Goal: Task Accomplishment & Management: Use online tool/utility

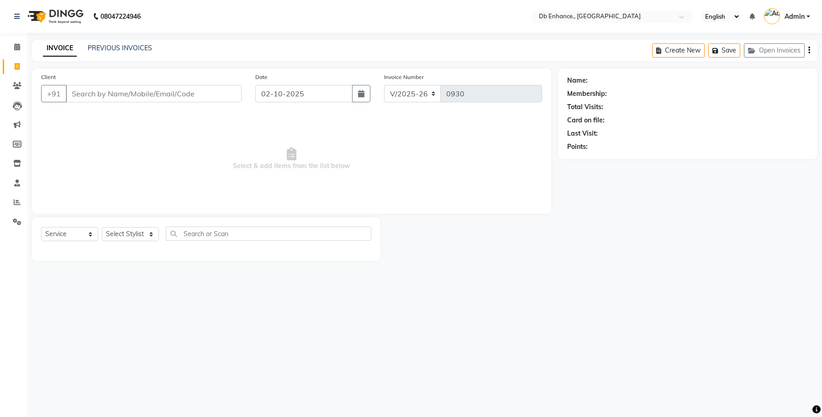
select select "4474"
select select "service"
click at [170, 96] on input "Client" at bounding box center [154, 93] width 176 height 17
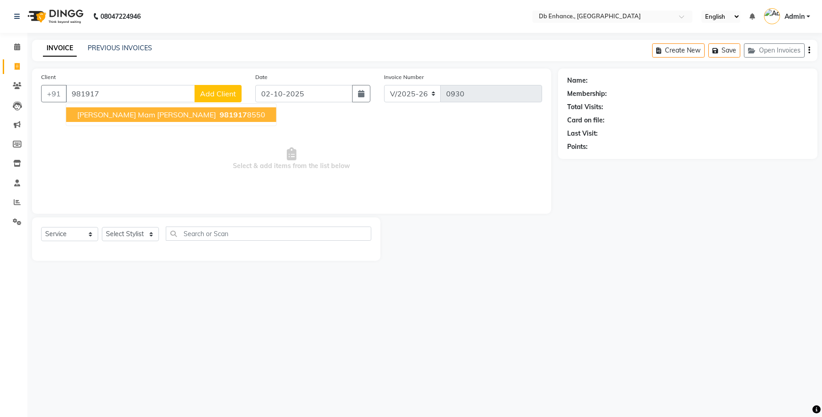
click at [220, 115] on span "981917" at bounding box center [233, 114] width 27 height 9
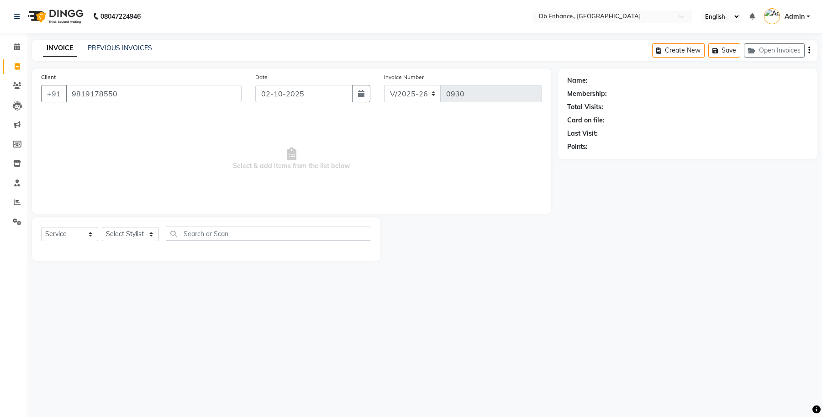
type input "9819178550"
select select "1: Object"
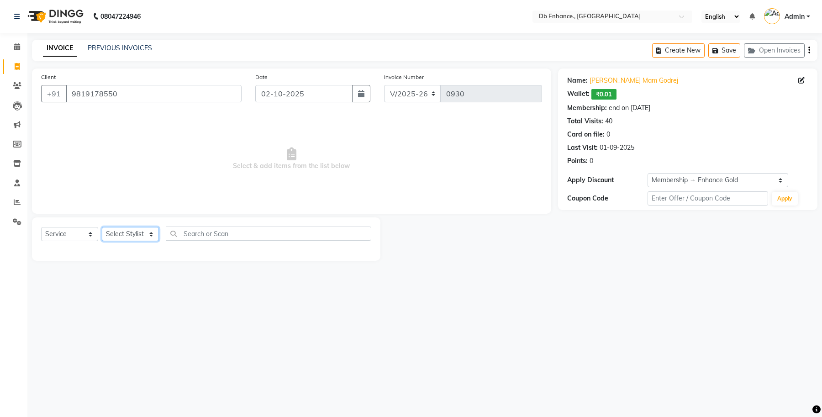
click at [128, 230] on select "Select Stylist mamta pradhan Raju Rashid Rekha Ujala Uttara Roy" at bounding box center [130, 234] width 57 height 14
select select "25383"
click at [102, 227] on select "Select Stylist mamta pradhan Raju Rashid Rekha Ujala Uttara Roy" at bounding box center [130, 234] width 57 height 14
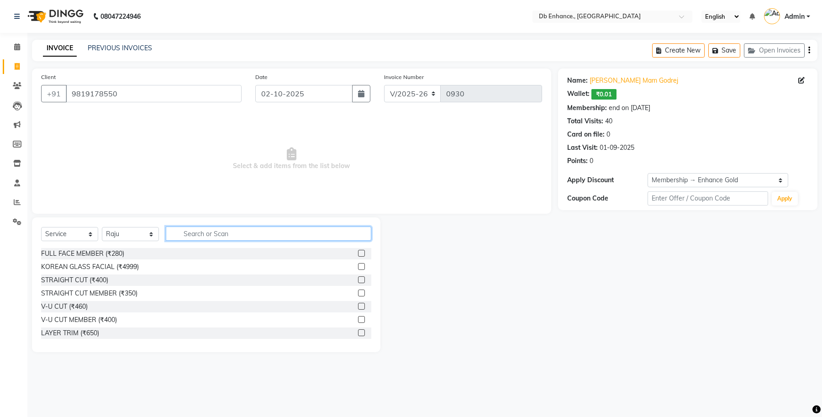
click at [261, 235] on input "text" at bounding box center [268, 233] width 205 height 14
type input "hair c"
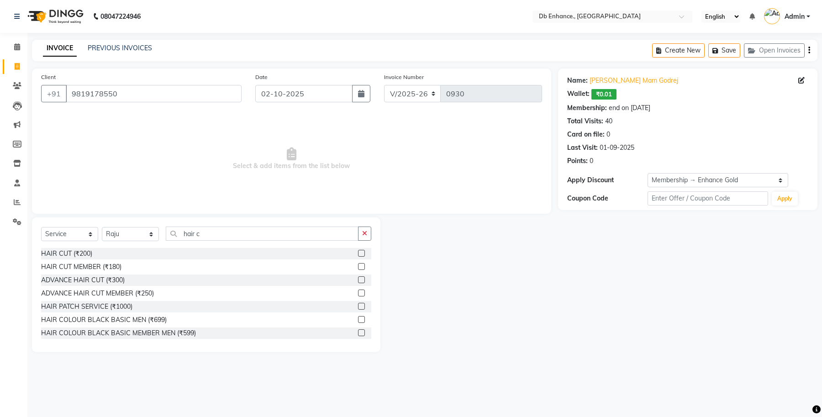
click at [358, 267] on label at bounding box center [361, 266] width 7 height 7
click at [358, 267] on input "checkbox" at bounding box center [361, 267] width 6 height 6
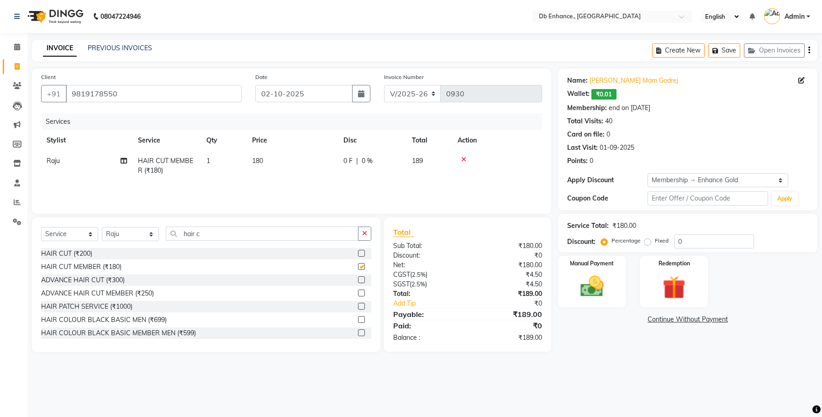
checkbox input "false"
click at [218, 168] on td "1" at bounding box center [224, 166] width 46 height 30
select select "25383"
click at [259, 161] on input "1" at bounding box center [266, 163] width 35 height 14
type input "2"
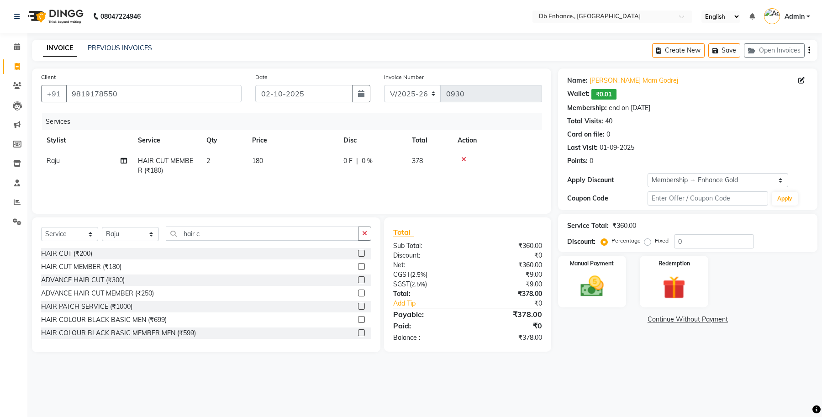
click at [294, 189] on div "Services Stylist Service Qty Price Disc Total Action Raju HAIR CUT MEMBER (₹180…" at bounding box center [291, 158] width 501 height 91
click at [600, 281] on img at bounding box center [591, 286] width 39 height 28
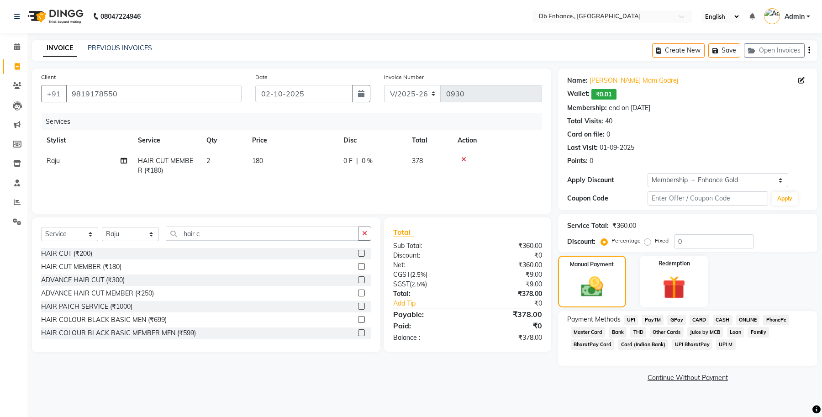
click at [699, 322] on span "CARD" at bounding box center [699, 319] width 20 height 10
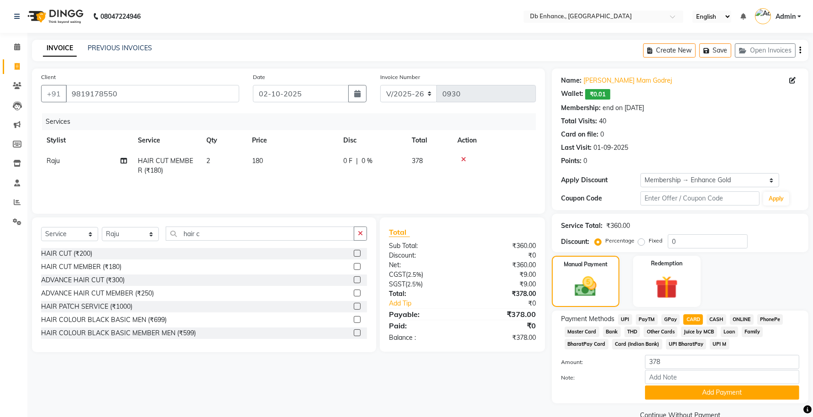
scroll to position [17, 0]
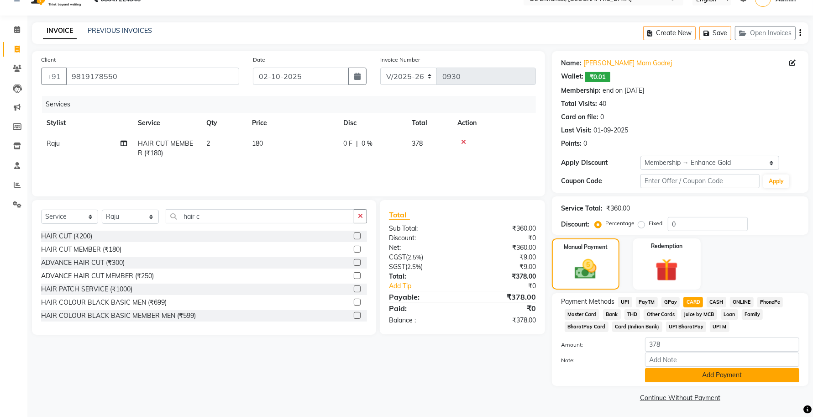
click at [724, 377] on button "Add Payment" at bounding box center [722, 375] width 154 height 14
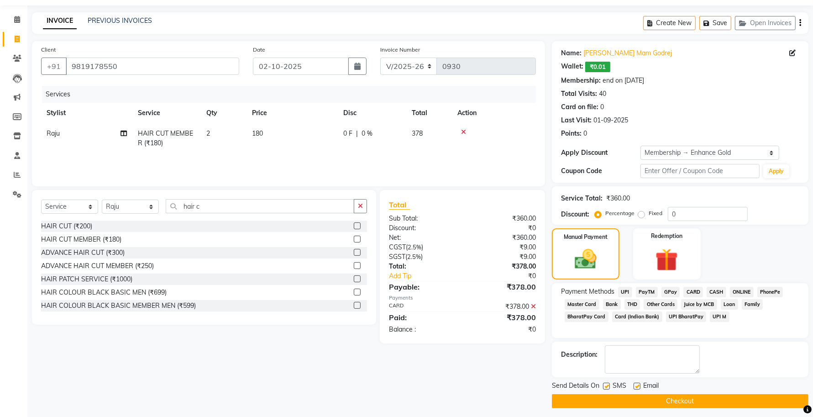
scroll to position [32, 0]
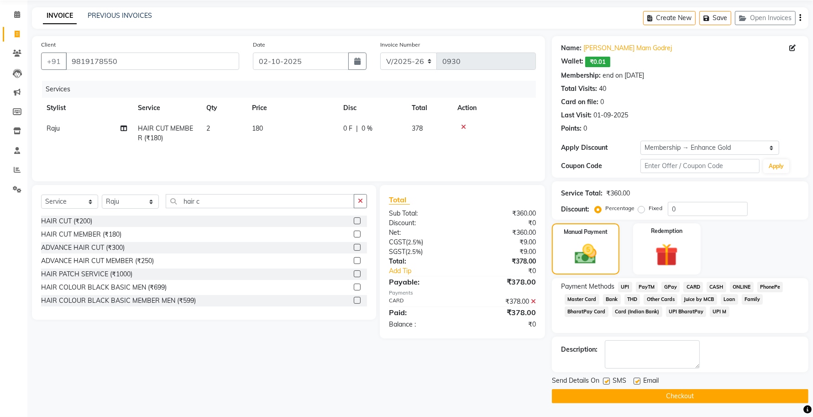
click at [635, 380] on label at bounding box center [637, 380] width 7 height 7
click at [635, 380] on input "checkbox" at bounding box center [637, 381] width 6 height 6
checkbox input "false"
click at [641, 395] on button "Checkout" at bounding box center [680, 396] width 257 height 14
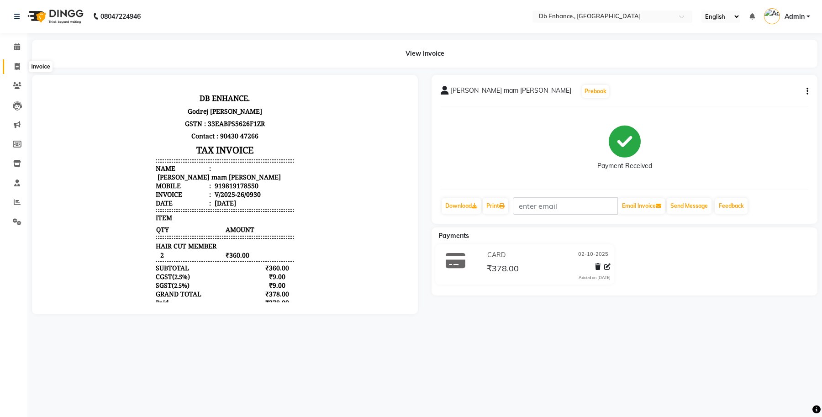
click at [15, 65] on icon at bounding box center [17, 66] width 5 height 7
select select "service"
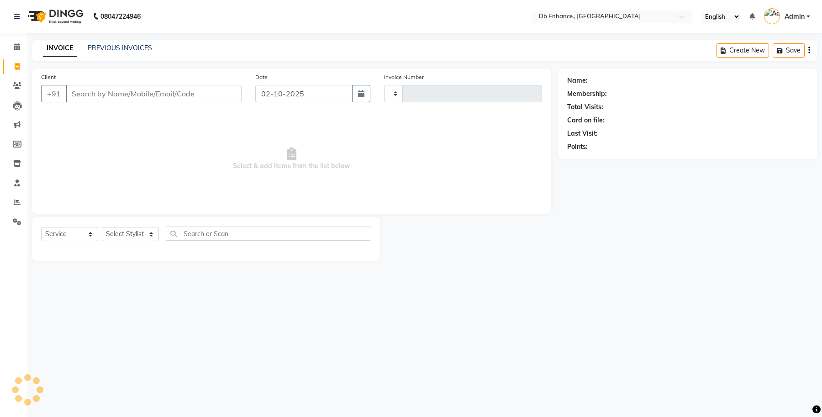
type input "0931"
select select "4474"
click at [99, 92] on input "Client" at bounding box center [154, 93] width 176 height 17
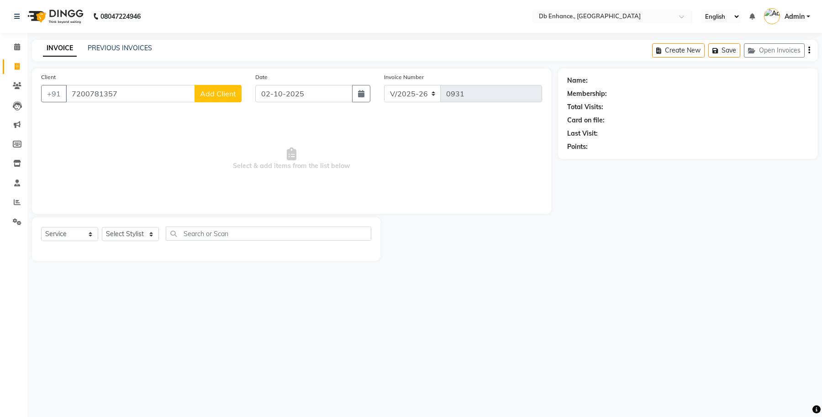
type input "7200781357"
click at [227, 93] on span "Add Client" at bounding box center [218, 93] width 36 height 9
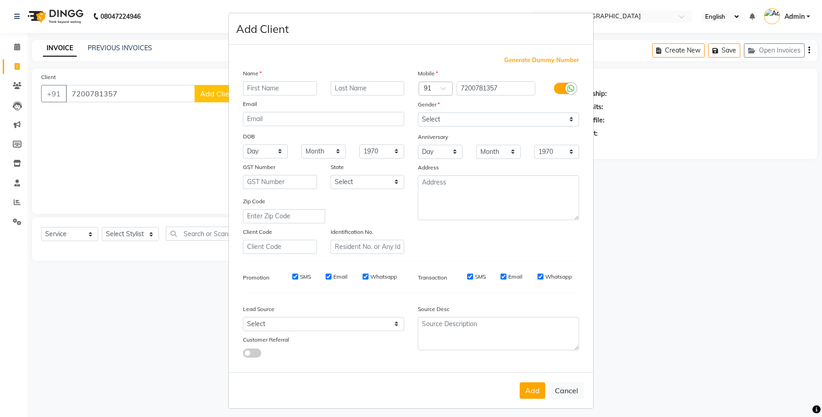
click at [269, 85] on input "text" at bounding box center [280, 88] width 74 height 14
type input "sukhmoti"
click at [566, 119] on select "Select Male Female Other Prefer Not To Say" at bounding box center [498, 119] width 161 height 14
select select "female"
click at [418, 112] on select "Select Male Female Other Prefer Not To Say" at bounding box center [498, 119] width 161 height 14
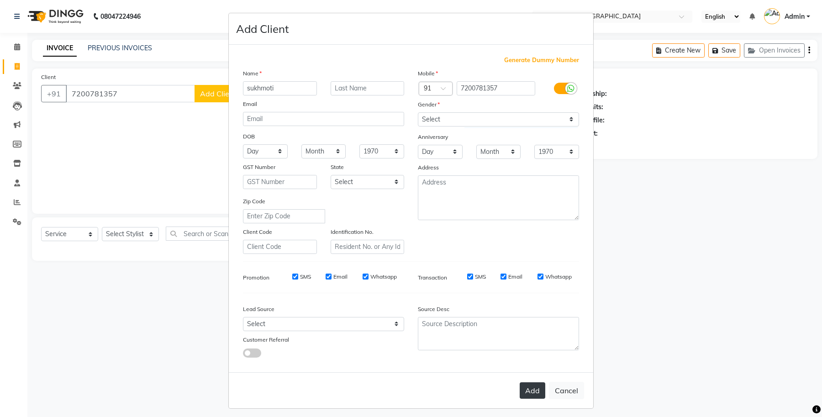
click at [529, 384] on button "Add" at bounding box center [532, 390] width 26 height 16
select select
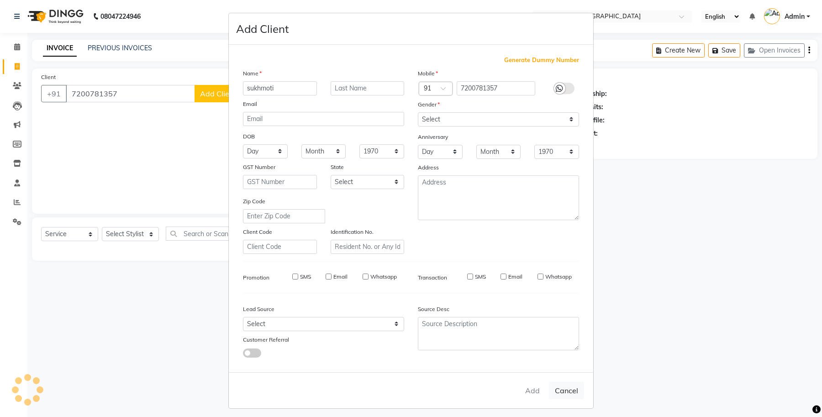
select select
checkbox input "false"
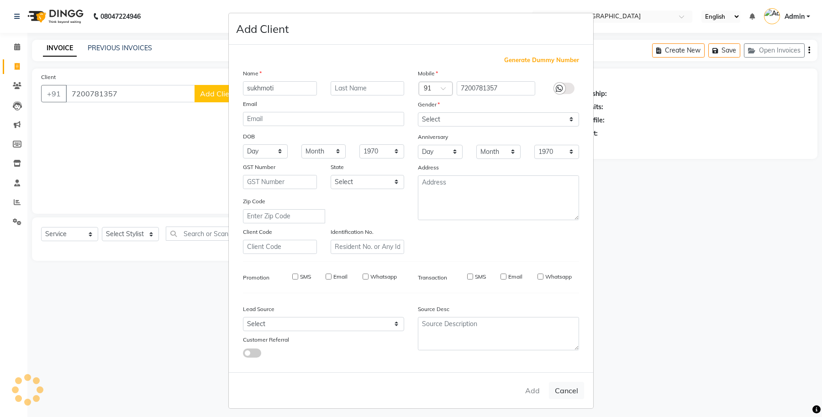
checkbox input "false"
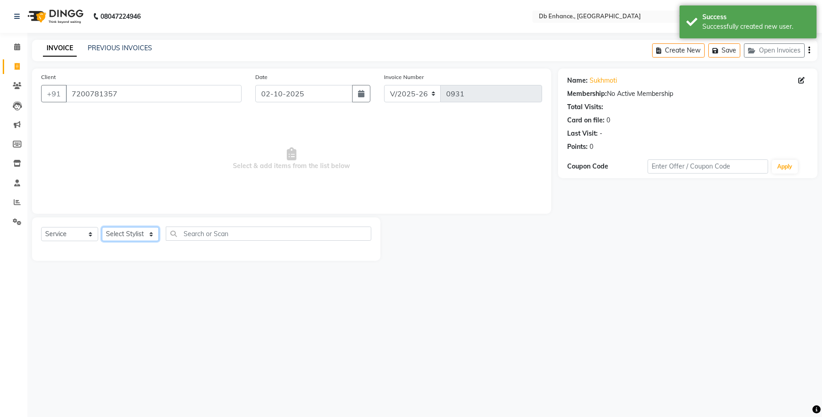
click at [154, 236] on select "Select Stylist mamta pradhan Raju Rashid Rekha Ujala Uttara Roy" at bounding box center [130, 234] width 57 height 14
select select "67593"
click at [102, 227] on select "Select Stylist mamta pradhan Raju Rashid Rekha Ujala Uttara Roy" at bounding box center [130, 234] width 57 height 14
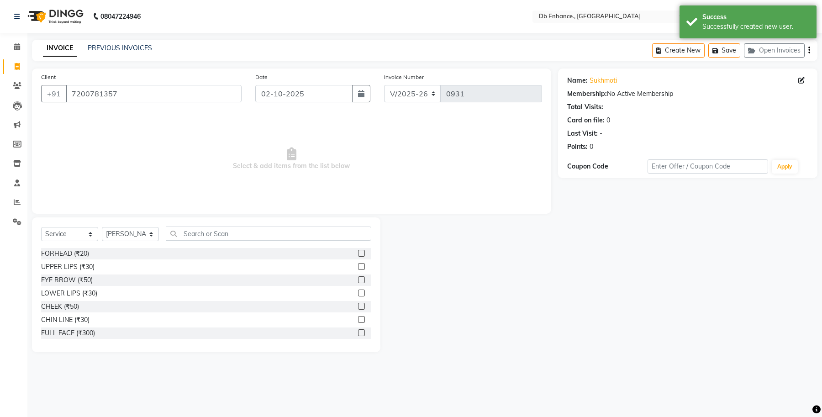
click at [358, 277] on label at bounding box center [361, 279] width 7 height 7
click at [358, 277] on input "checkbox" at bounding box center [361, 280] width 6 height 6
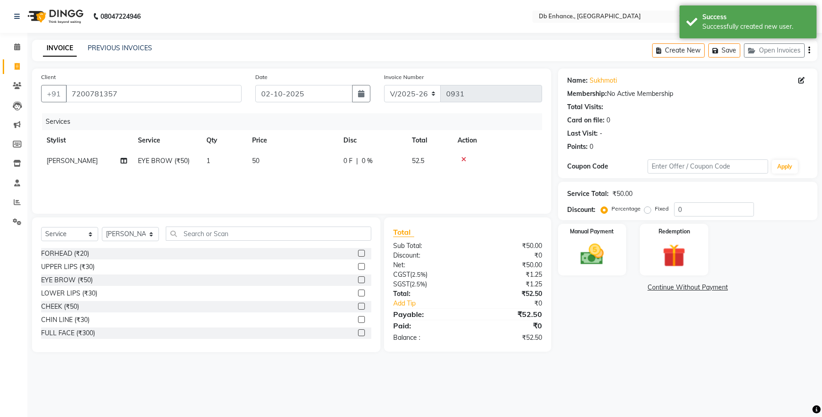
click at [358, 279] on label at bounding box center [361, 279] width 7 height 7
click at [358, 279] on input "checkbox" at bounding box center [361, 280] width 6 height 6
checkbox input "false"
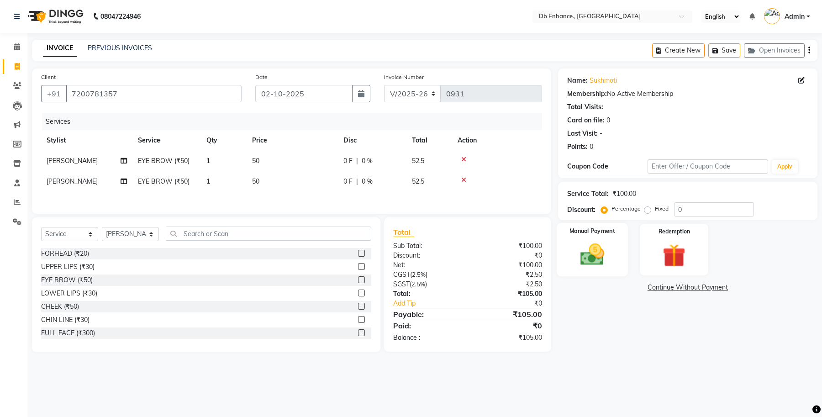
click at [599, 265] on img at bounding box center [591, 255] width 39 height 28
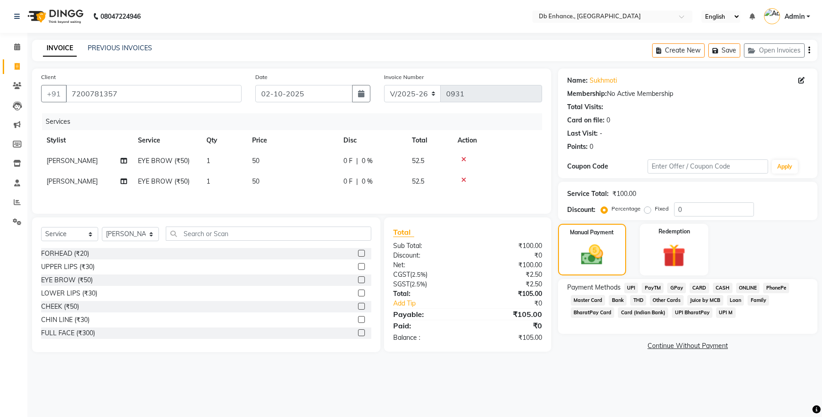
click at [744, 284] on span "ONLINE" at bounding box center [748, 288] width 24 height 10
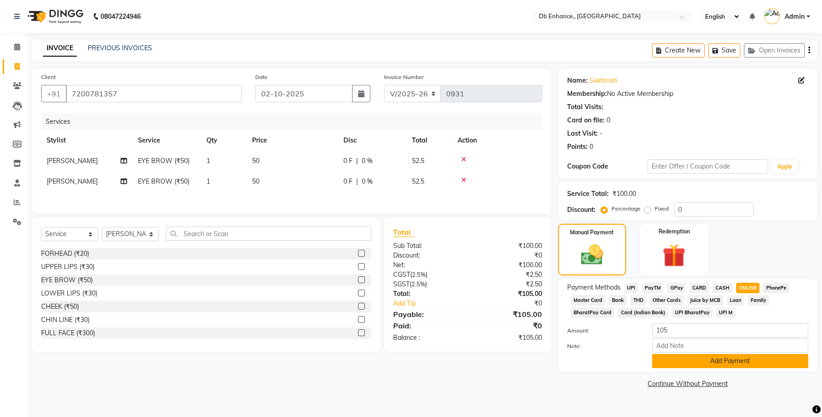
click at [706, 363] on button "Add Payment" at bounding box center [730, 361] width 156 height 14
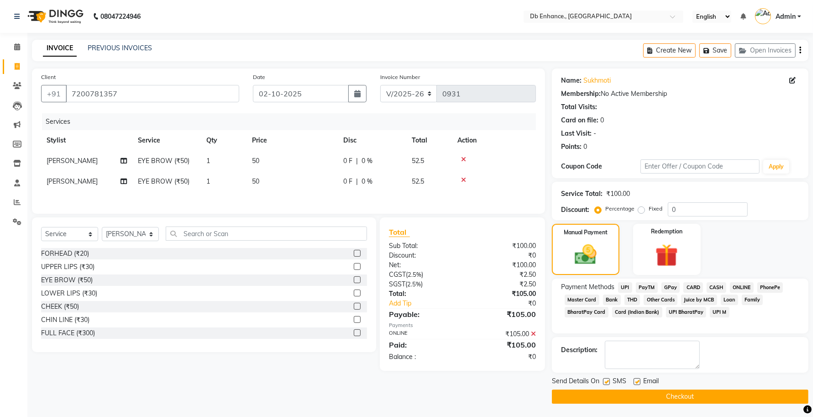
click at [637, 380] on label at bounding box center [637, 381] width 7 height 7
click at [637, 380] on input "checkbox" at bounding box center [637, 382] width 6 height 6
checkbox input "false"
click at [604, 384] on label at bounding box center [606, 381] width 7 height 7
click at [604, 384] on input "checkbox" at bounding box center [606, 382] width 6 height 6
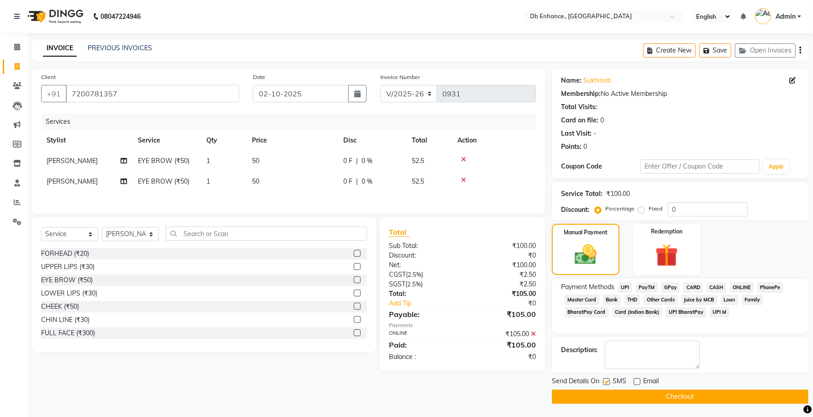
checkbox input "false"
click at [604, 391] on button "Checkout" at bounding box center [680, 396] width 257 height 14
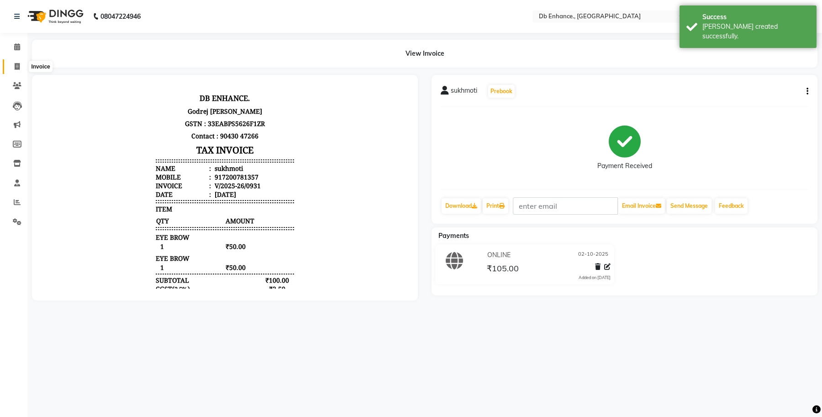
click at [16, 67] on icon at bounding box center [17, 66] width 5 height 7
select select "service"
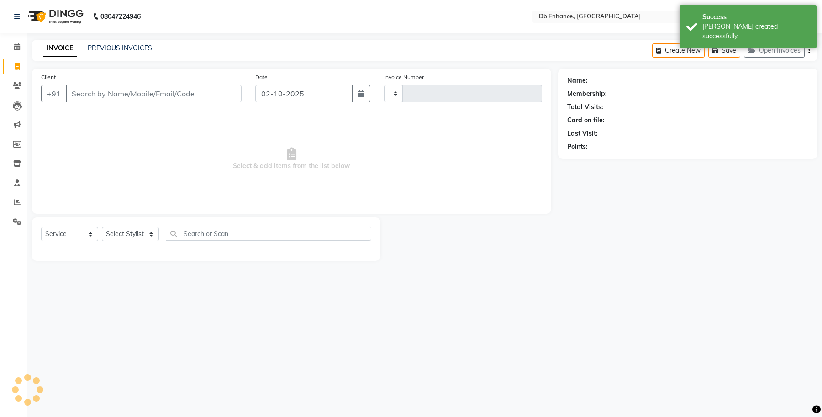
type input "0932"
select select "4474"
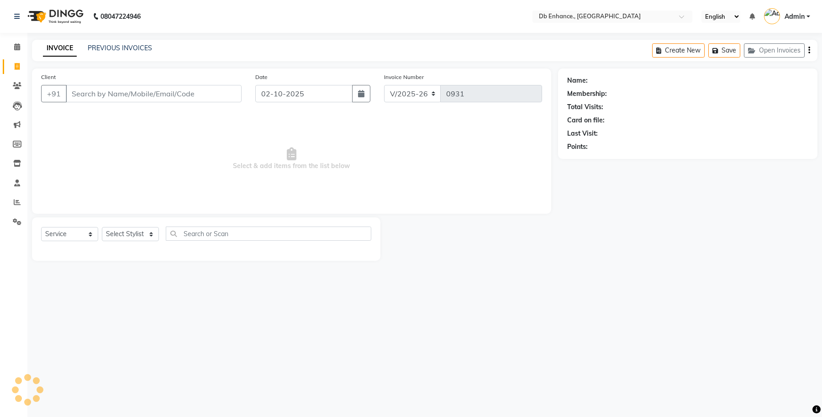
select select "4474"
select select "service"
click at [14, 161] on icon at bounding box center [17, 163] width 8 height 7
select select
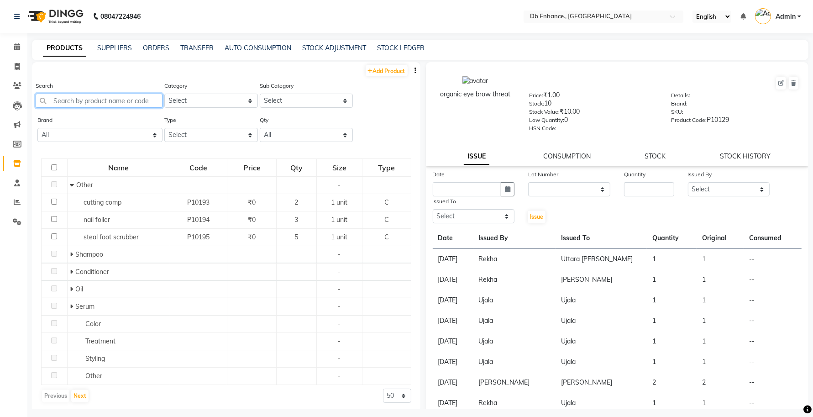
click at [103, 101] on input "text" at bounding box center [99, 101] width 127 height 14
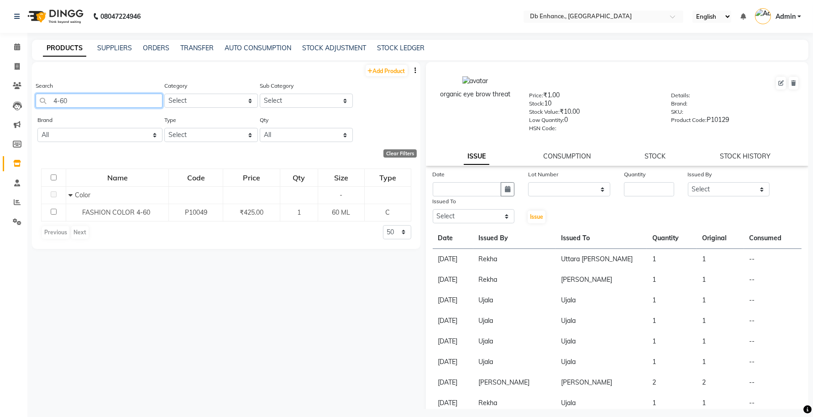
click at [134, 94] on input "4-60" at bounding box center [99, 101] width 127 height 14
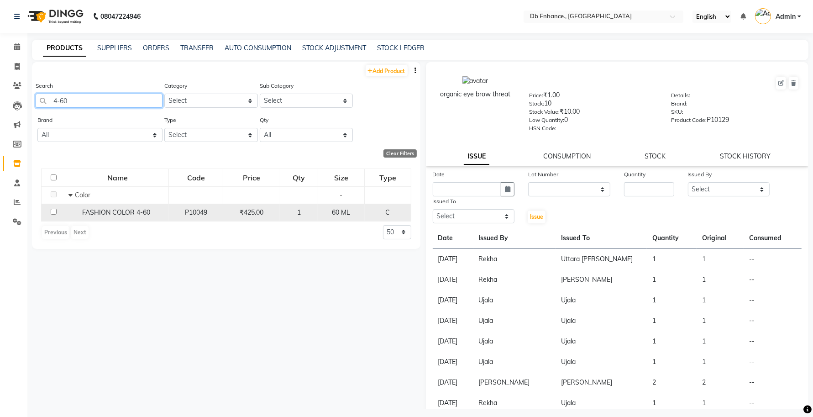
type input "4-60"
click at [55, 211] on input "checkbox" at bounding box center [54, 212] width 6 height 6
checkbox input "true"
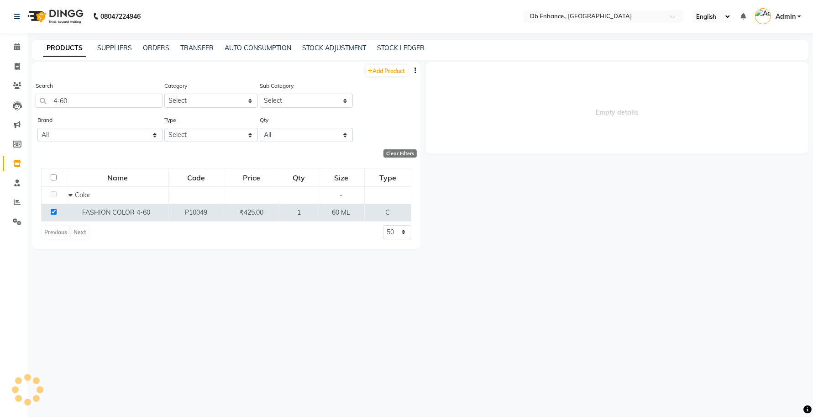
select select
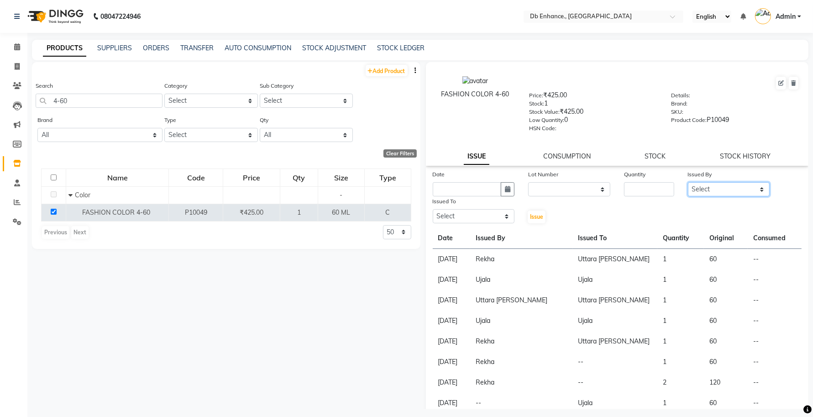
click at [712, 184] on select "Select [PERSON_NAME] [PERSON_NAME] [PERSON_NAME] Uttara [PERSON_NAME]" at bounding box center [729, 189] width 82 height 14
select select "25391"
click at [688, 182] on select "Select [PERSON_NAME] [PERSON_NAME] [PERSON_NAME] Uttara [PERSON_NAME]" at bounding box center [729, 189] width 82 height 14
click at [496, 213] on select "Select [PERSON_NAME] [PERSON_NAME] [PERSON_NAME] Uttara [PERSON_NAME]" at bounding box center [474, 216] width 82 height 14
select select "61814"
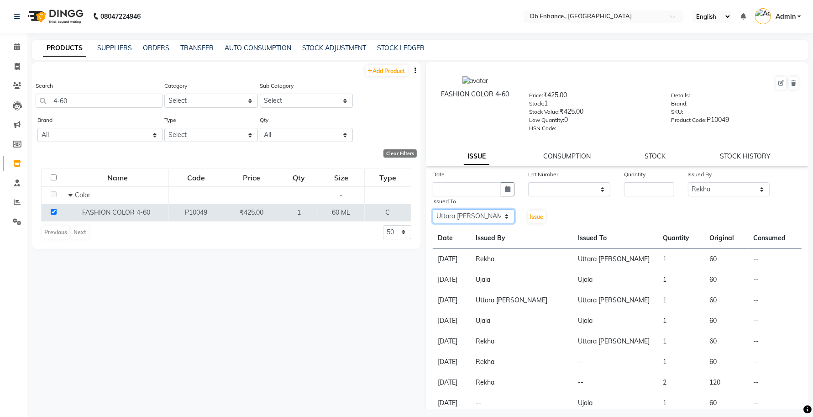
click at [433, 209] on select "Select [PERSON_NAME] [PERSON_NAME] [PERSON_NAME] Uttara [PERSON_NAME]" at bounding box center [474, 216] width 82 height 14
click at [571, 185] on select "None" at bounding box center [569, 189] width 82 height 14
select select "0: null"
click at [528, 182] on select "None" at bounding box center [569, 189] width 82 height 14
click at [641, 185] on input "number" at bounding box center [649, 189] width 50 height 14
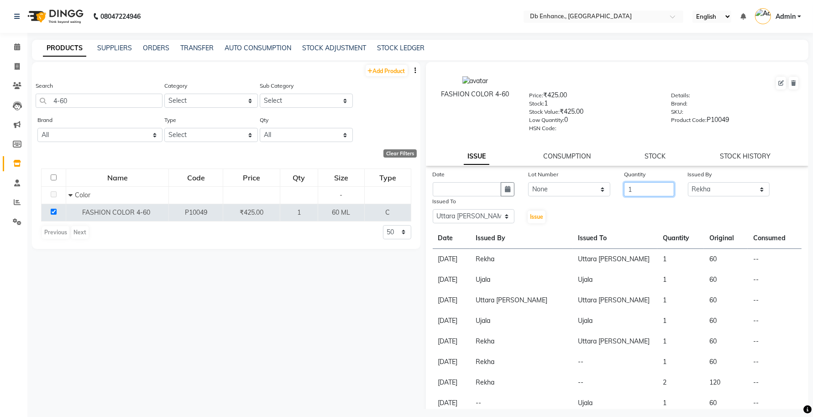
type input "1"
click at [475, 186] on input "text" at bounding box center [467, 189] width 69 height 14
select select "10"
select select "2025"
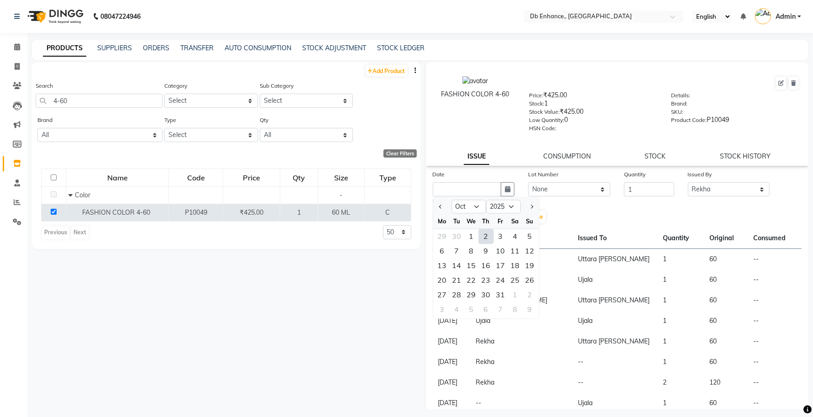
click at [484, 233] on div "2" at bounding box center [486, 236] width 15 height 15
type input "02-10-2025"
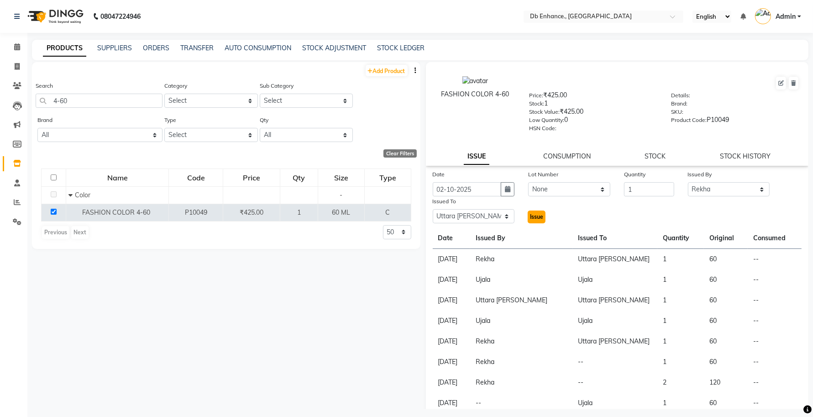
click at [530, 215] on span "Issue" at bounding box center [536, 216] width 13 height 7
select select
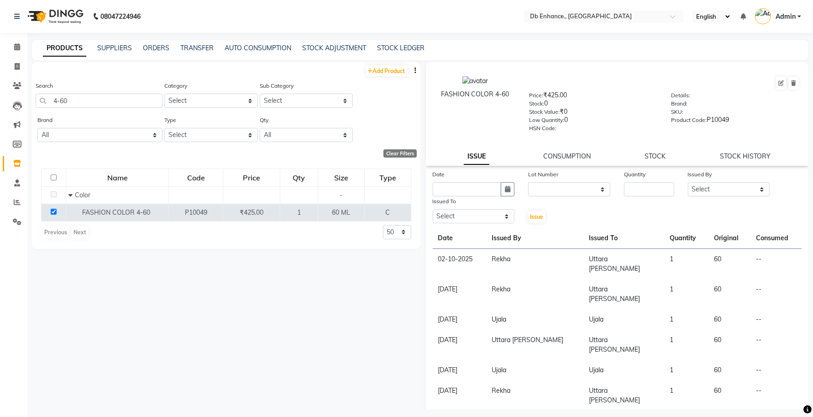
scroll to position [50, 0]
